Goal: Transaction & Acquisition: Book appointment/travel/reservation

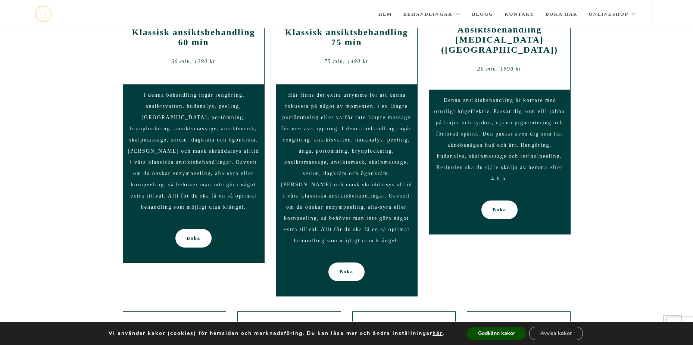
scroll to position [632, 0]
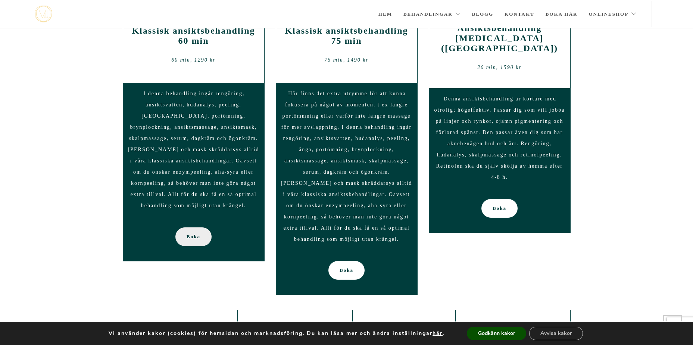
click at [206, 227] on link "Boka" at bounding box center [193, 236] width 36 height 19
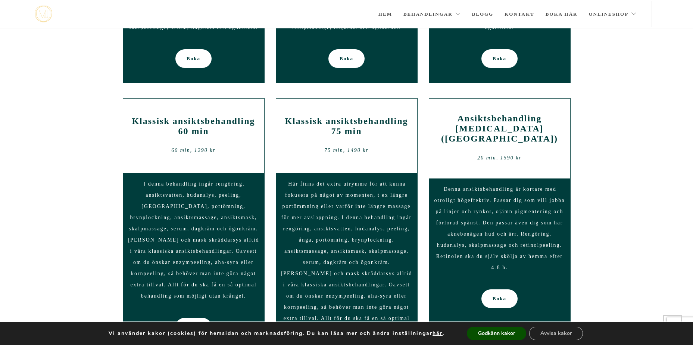
scroll to position [547, 0]
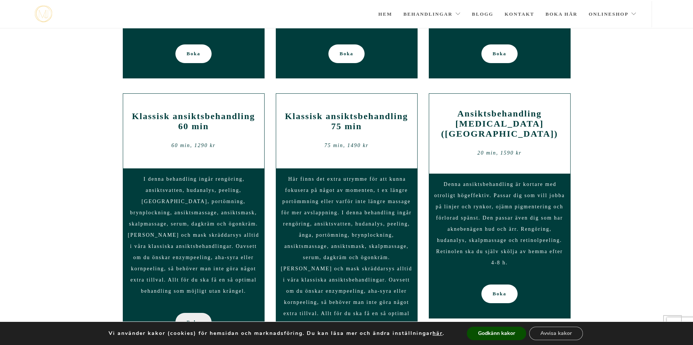
click at [196, 313] on span "Boka" at bounding box center [194, 322] width 14 height 19
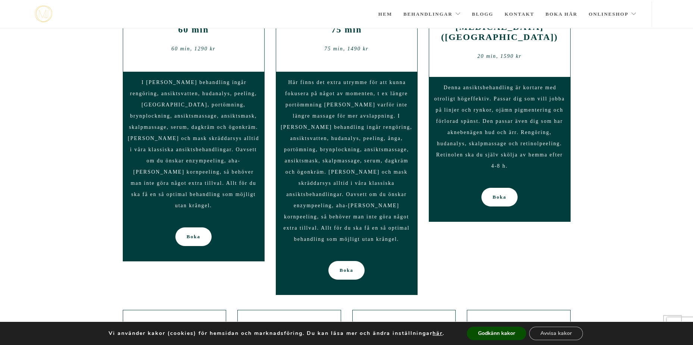
scroll to position [647, 0]
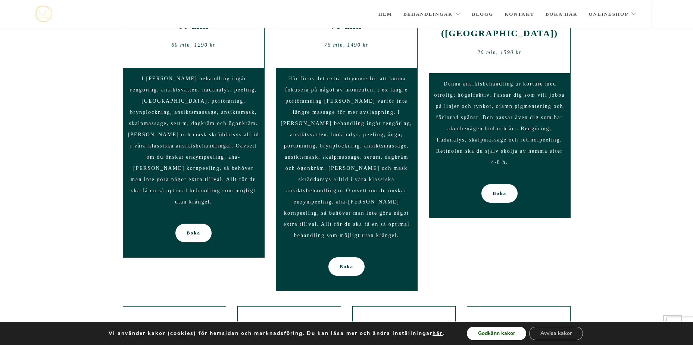
click at [519, 331] on button "Godkänn kakor" at bounding box center [496, 333] width 59 height 13
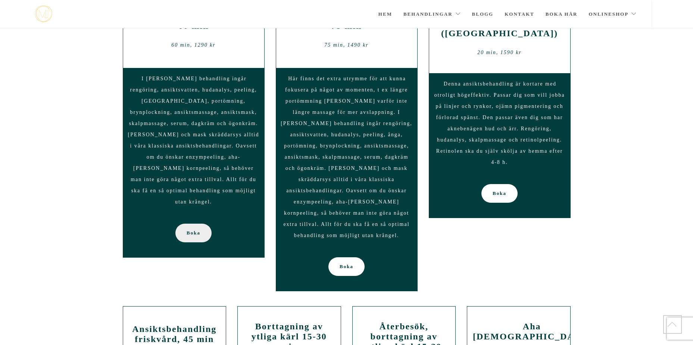
click at [201, 224] on link "Boka" at bounding box center [193, 233] width 36 height 19
